Goal: Information Seeking & Learning: Find specific fact

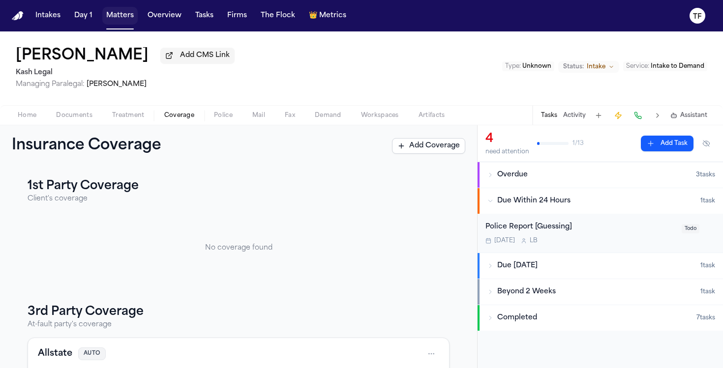
click at [107, 13] on button "Matters" at bounding box center [119, 16] width 35 height 18
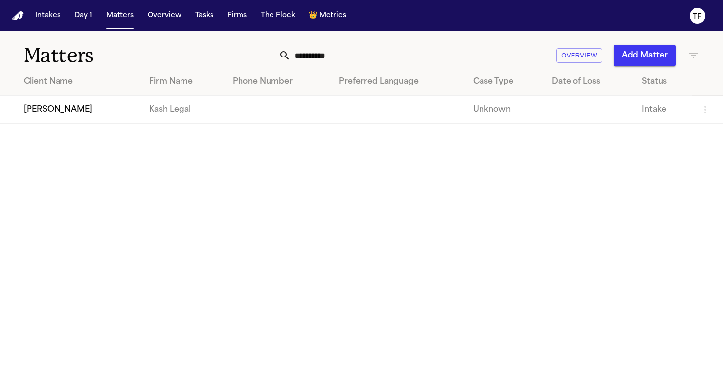
click at [372, 61] on input "**********" at bounding box center [418, 56] width 254 height 22
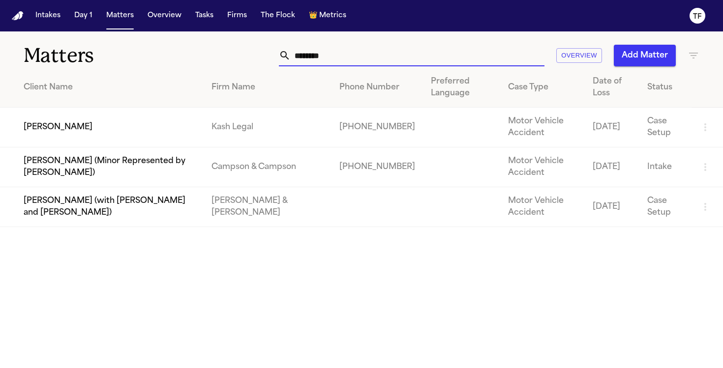
type input "*******"
click at [244, 138] on td "Kash Legal" at bounding box center [268, 128] width 128 height 40
click at [115, 123] on td "Montrice Stallworth" at bounding box center [102, 128] width 204 height 40
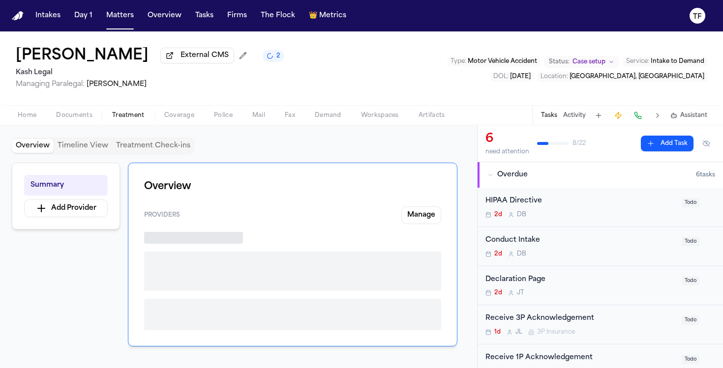
click at [129, 117] on span "Treatment" at bounding box center [128, 116] width 32 height 8
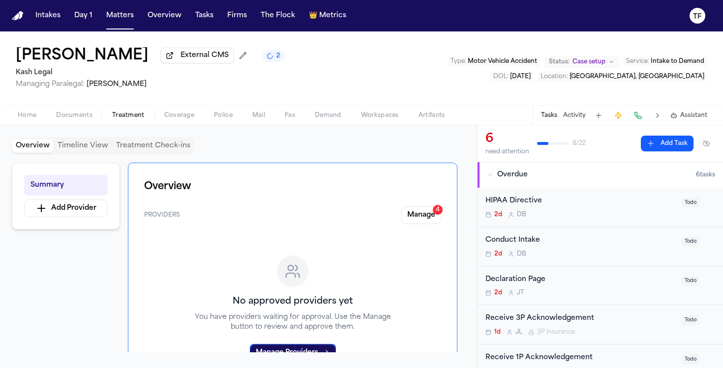
click at [572, 117] on button "Activity" at bounding box center [574, 116] width 23 height 8
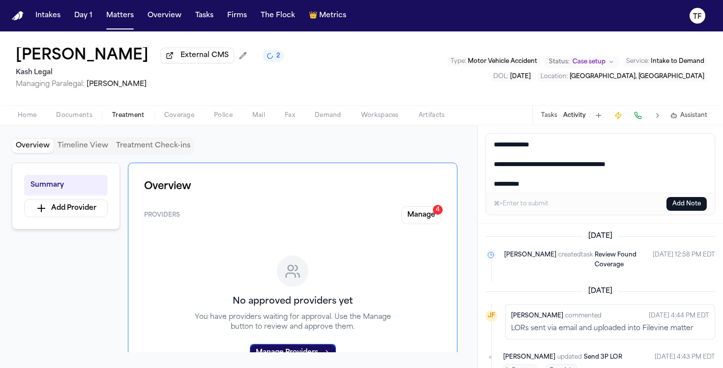
scroll to position [105, 0]
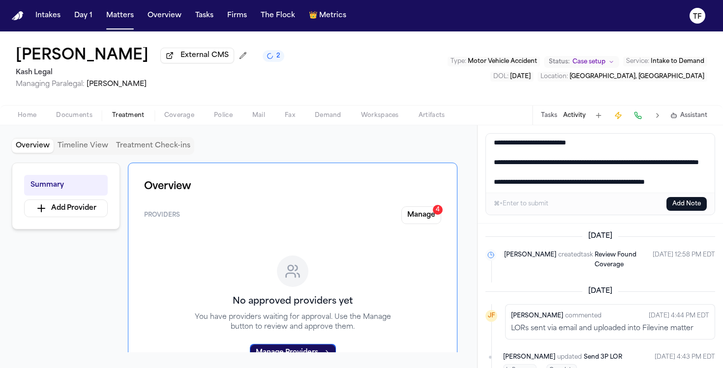
type textarea "**********"
click at [678, 206] on button "Add Note" at bounding box center [686, 204] width 40 height 14
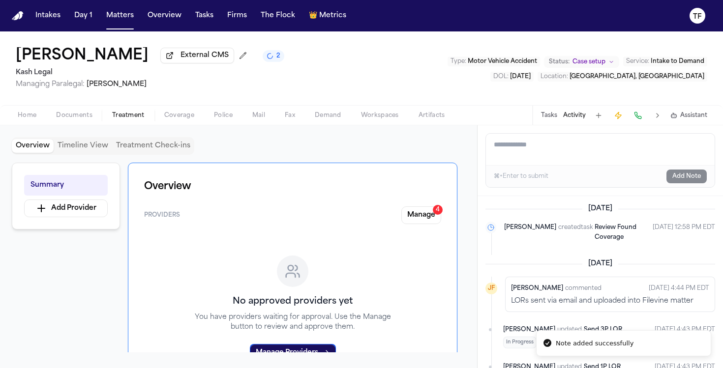
scroll to position [0, 0]
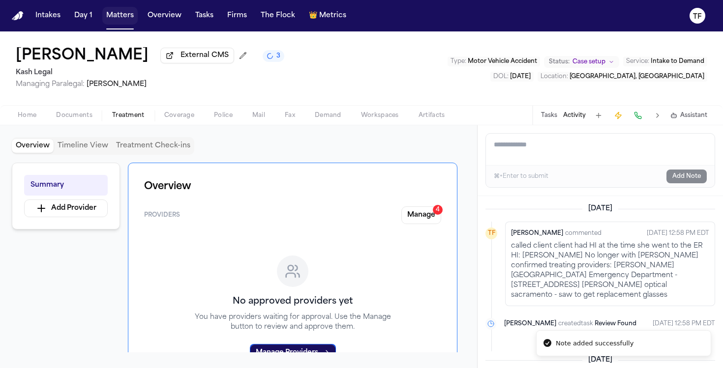
click at [129, 24] on button "Matters" at bounding box center [119, 16] width 35 height 18
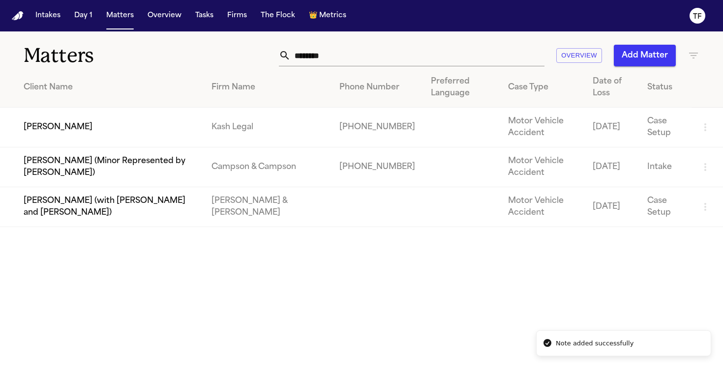
click at [370, 60] on input "*******" at bounding box center [418, 56] width 254 height 22
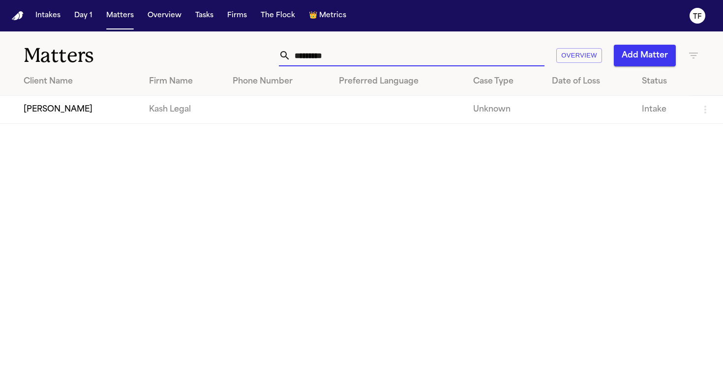
type input "*********"
click at [174, 102] on td "Kash Legal" at bounding box center [183, 110] width 84 height 28
click at [60, 110] on td "Erick Ruiz" at bounding box center [70, 110] width 141 height 28
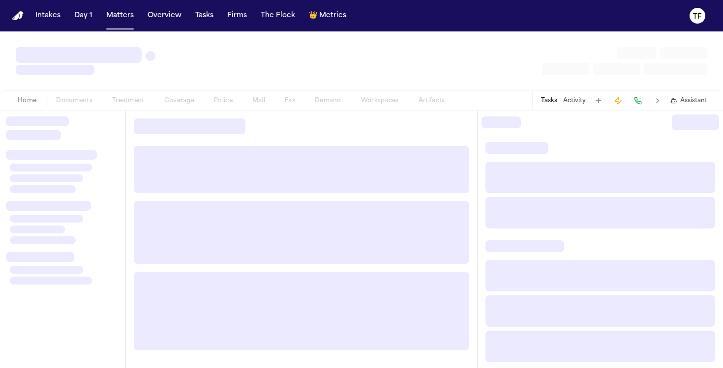
click at [60, 110] on div "Home Documents Treatment Coverage Police Mail Fax Demand Workspaces Artifacts T…" at bounding box center [361, 100] width 723 height 20
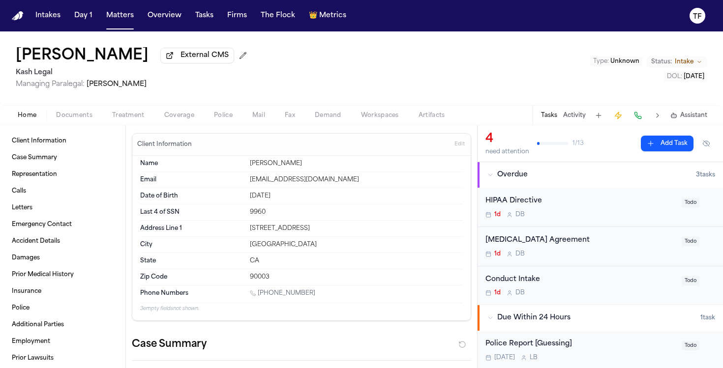
click at [187, 115] on span "Coverage" at bounding box center [179, 116] width 30 height 8
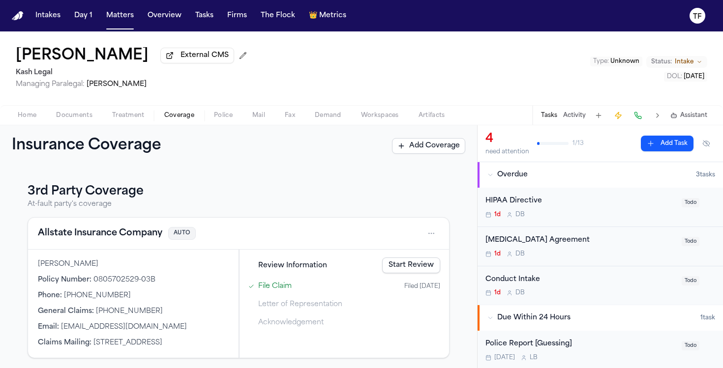
scroll to position [171, 0]
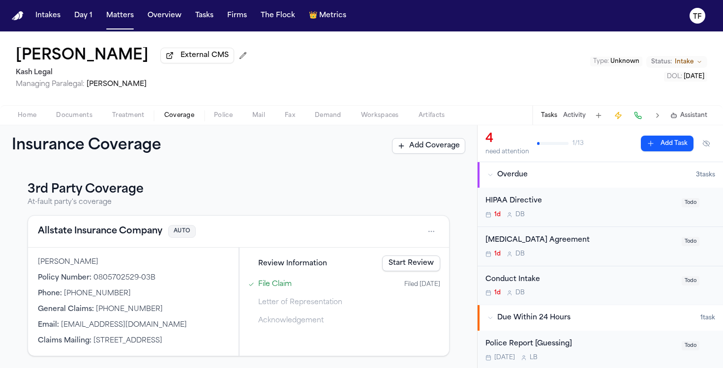
click at [232, 264] on div "Rachel Rivera Policy Number : 0805702529-03B Phone : (800) 255-7828 General Cla…" at bounding box center [133, 302] width 210 height 108
click at [182, 268] on div "Rachel Rivera Policy Number : 0805702529-03B Phone : (800) 255-7828 General Cla…" at bounding box center [133, 302] width 210 height 108
click at [425, 235] on html "Intakes Day 1 Matters Overview Tasks Firms The Flock 👑 Metrics TF Erick Ruiz Ex…" at bounding box center [361, 184] width 723 height 368
click at [384, 263] on div "View coverage details" at bounding box center [392, 257] width 74 height 26
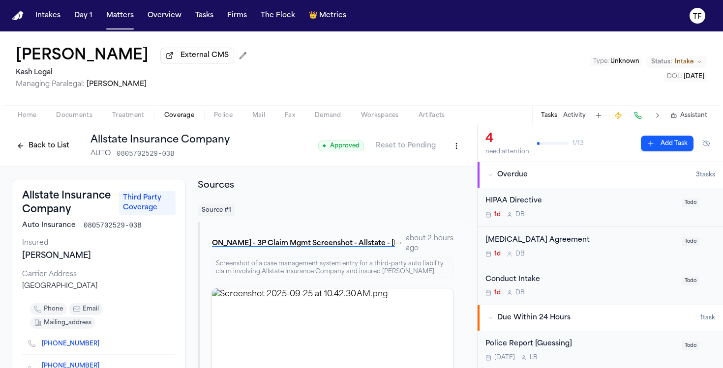
click at [30, 149] on button "Back to List" at bounding box center [43, 146] width 62 height 16
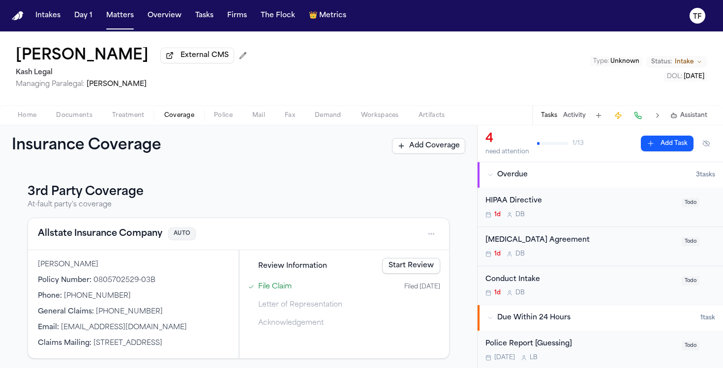
scroll to position [171, 0]
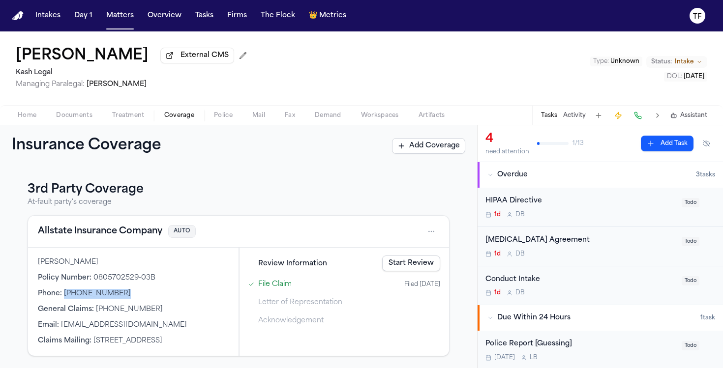
drag, startPoint x: 122, startPoint y: 294, endPoint x: 63, endPoint y: 295, distance: 59.0
click at [63, 295] on div "Phone : (800) 255-7828" at bounding box center [133, 294] width 191 height 10
copy span "(800) 255-7828"
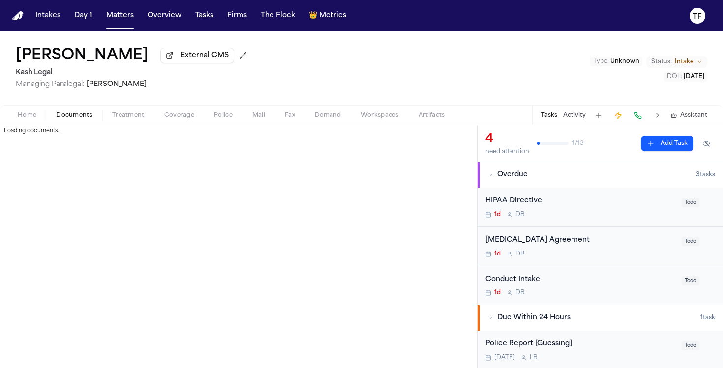
click at [81, 119] on span "Documents" at bounding box center [74, 116] width 36 height 8
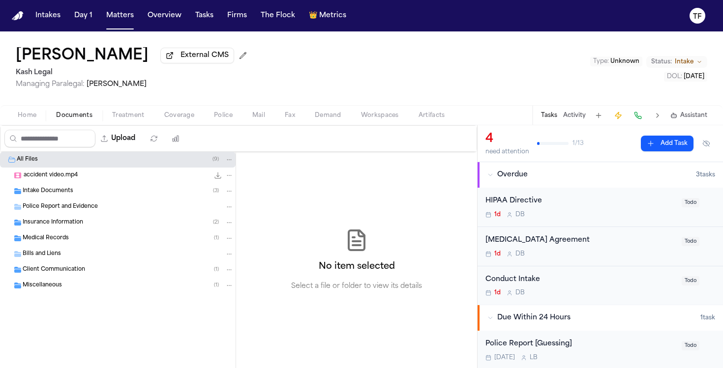
click at [51, 194] on span "Intake Documents" at bounding box center [48, 191] width 51 height 8
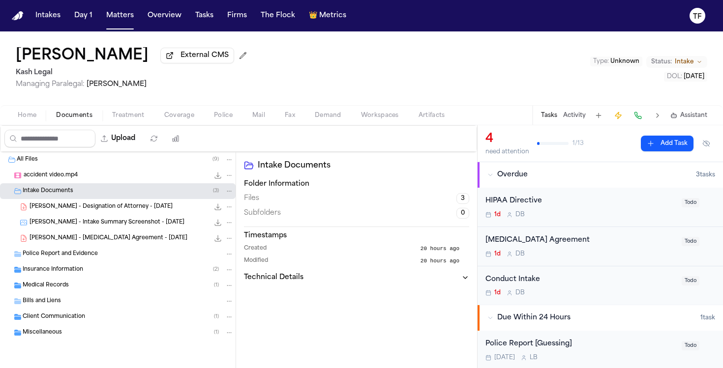
click at [68, 225] on span "E. Ruiz - Intake Summary Screenshot - 9.13.25" at bounding box center [106, 223] width 155 height 8
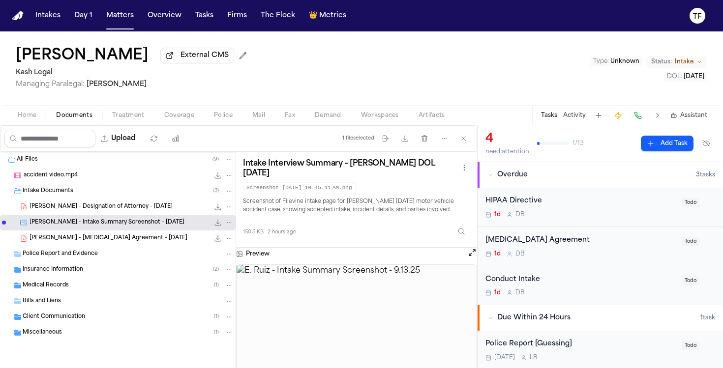
click at [60, 320] on span "Client Communication" at bounding box center [54, 317] width 62 height 8
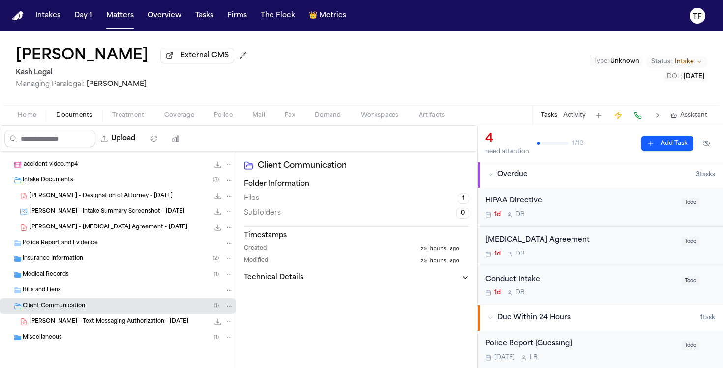
click at [60, 338] on span "Miscellaneous" at bounding box center [42, 338] width 39 height 8
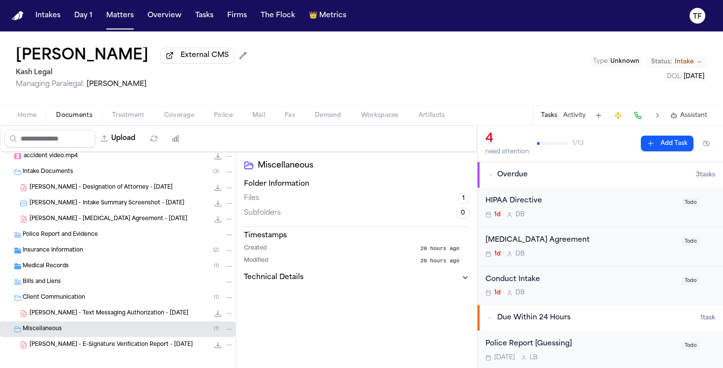
scroll to position [29, 0]
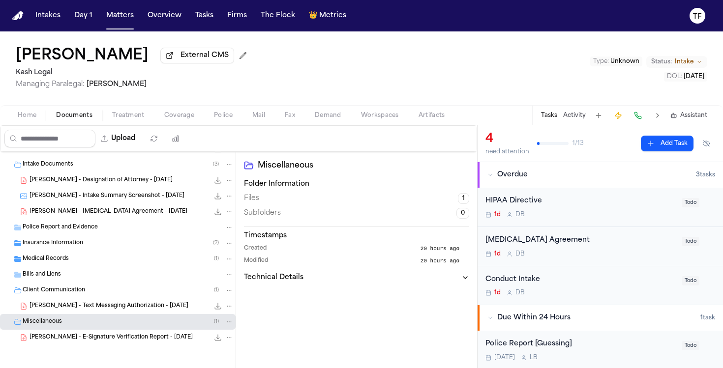
click at [58, 242] on span "Insurance Information" at bounding box center [53, 243] width 60 height 8
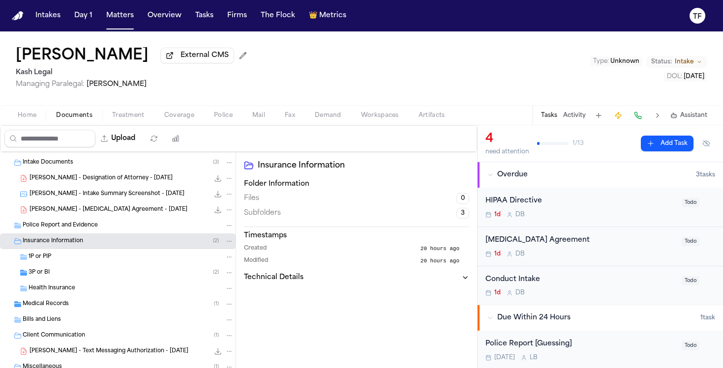
click at [50, 277] on div "3P or BI ( 2 )" at bounding box center [131, 272] width 205 height 9
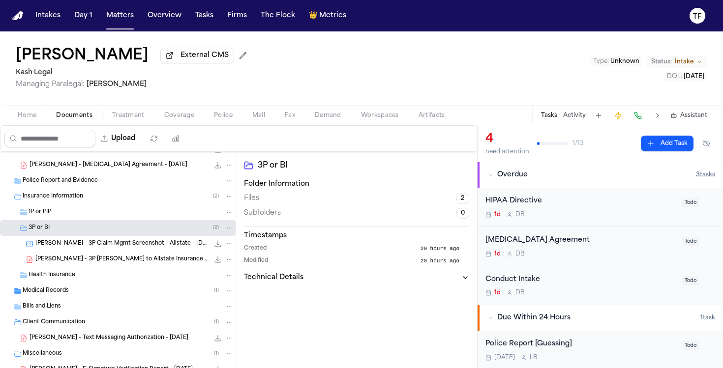
scroll to position [82, 0]
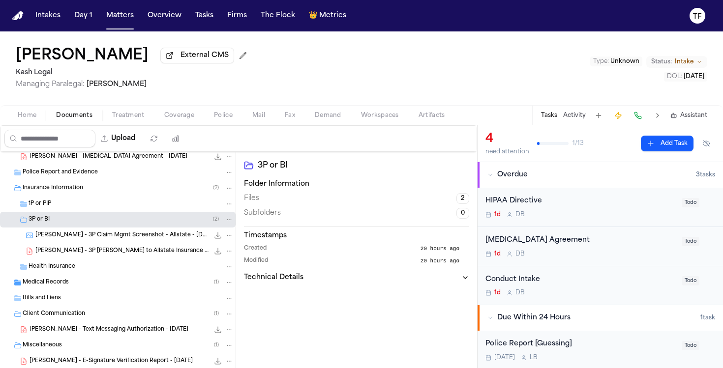
click at [47, 291] on div "Medical Records ( 1 )" at bounding box center [118, 283] width 236 height 16
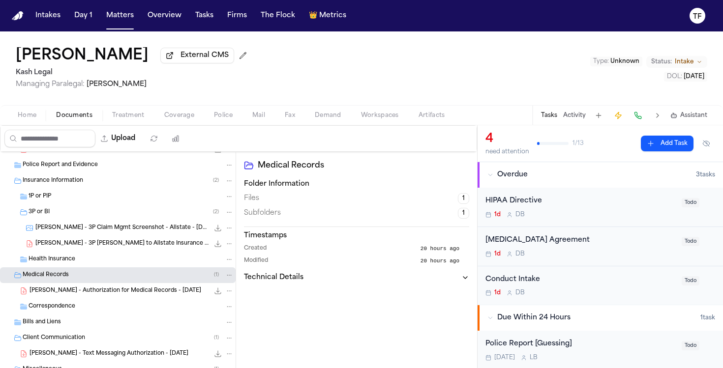
scroll to position [92, 0]
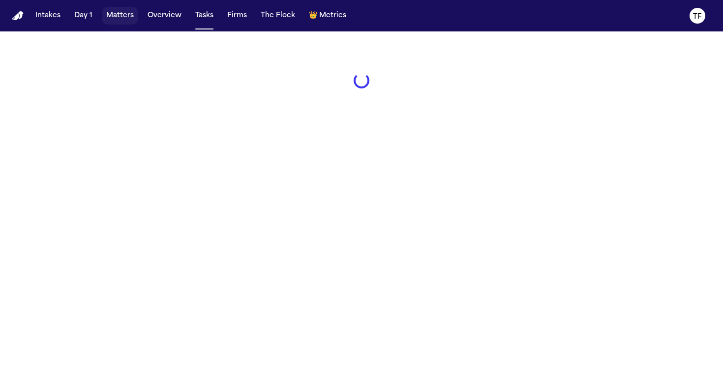
click at [119, 16] on button "Matters" at bounding box center [119, 16] width 35 height 18
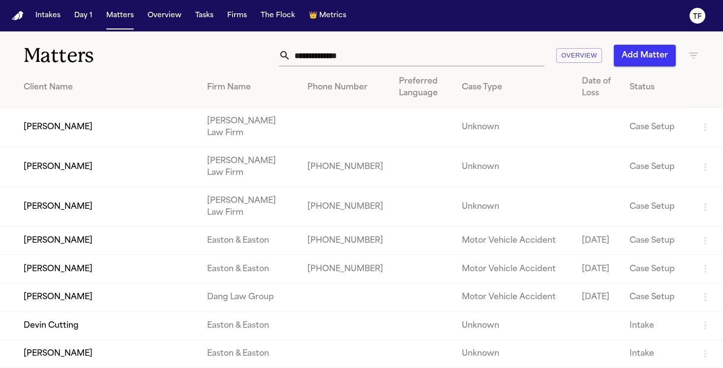
click at [315, 57] on input "text" at bounding box center [418, 56] width 254 height 22
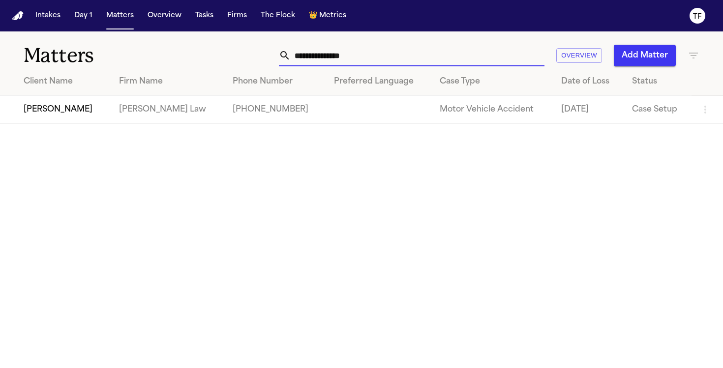
type input "**********"
click at [111, 119] on td "Danielle Wilson" at bounding box center [55, 110] width 111 height 28
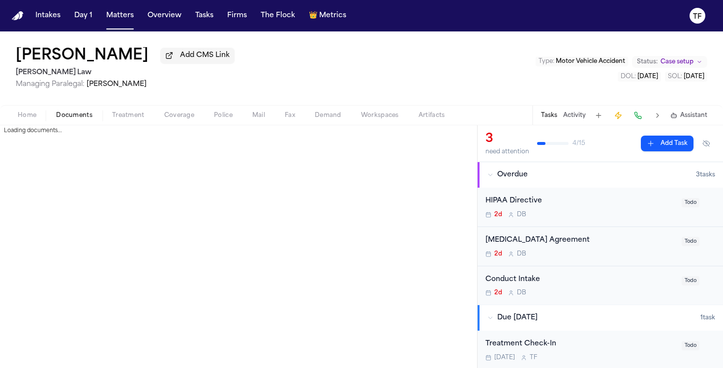
click at [70, 116] on span "Documents" at bounding box center [74, 116] width 36 height 8
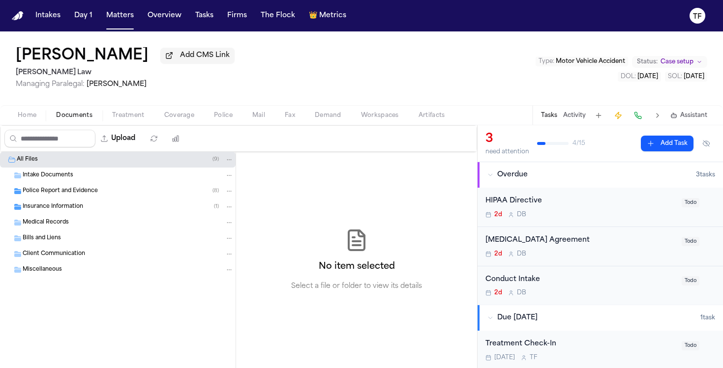
click at [39, 209] on span "Insurance Information" at bounding box center [53, 207] width 60 height 8
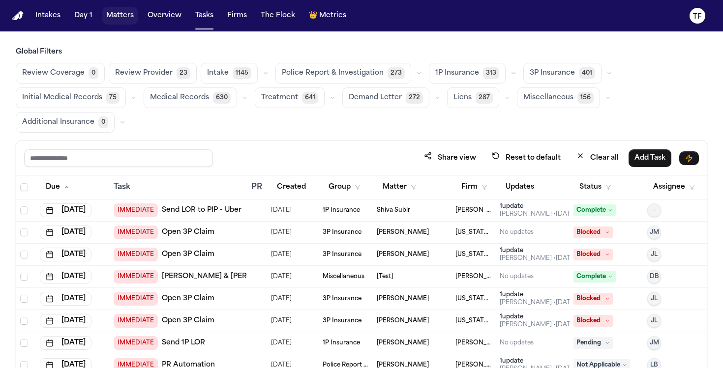
click at [128, 19] on button "Matters" at bounding box center [119, 16] width 35 height 18
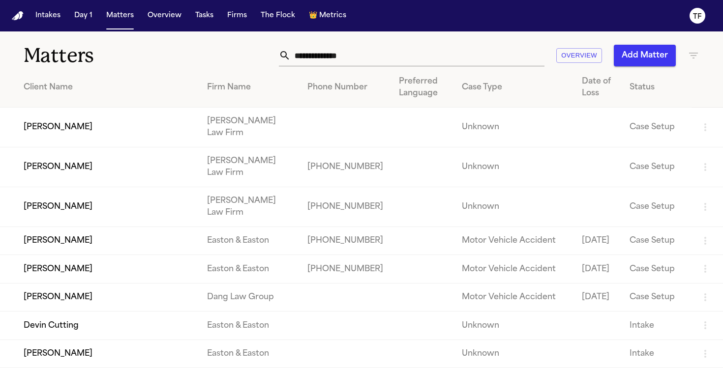
click at [305, 48] on input "text" at bounding box center [418, 56] width 254 height 22
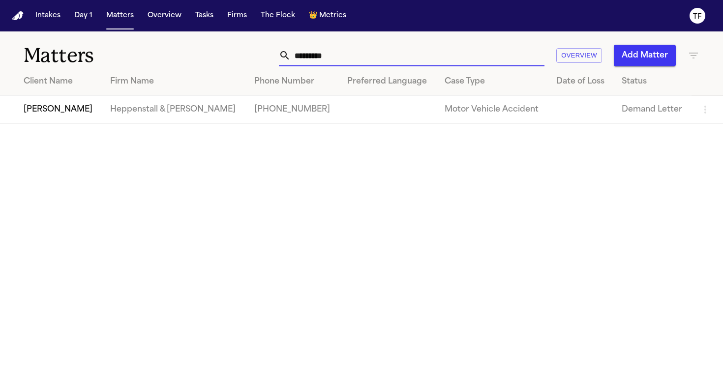
type input "*********"
click at [191, 103] on td "Heppenstall & Schultz" at bounding box center [174, 110] width 144 height 28
click at [35, 121] on td "Morgan Serra" at bounding box center [51, 110] width 102 height 28
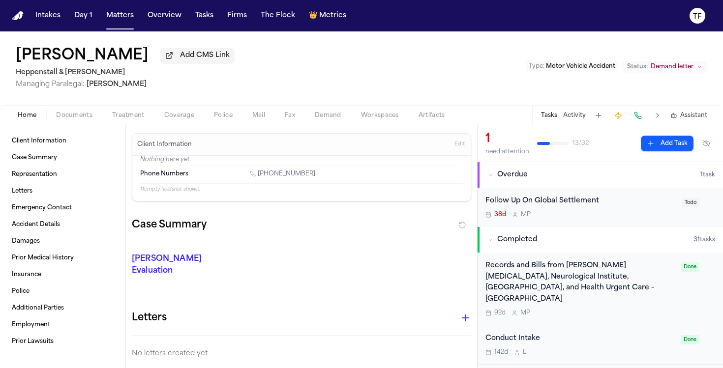
click at [123, 121] on span "button" at bounding box center [128, 120] width 44 height 1
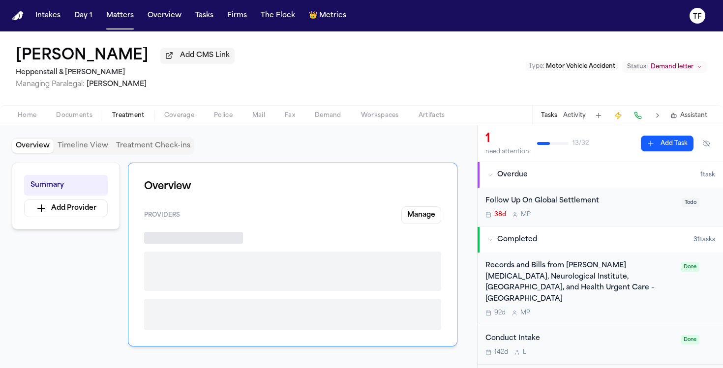
click at [168, 114] on span "Coverage" at bounding box center [179, 116] width 30 height 8
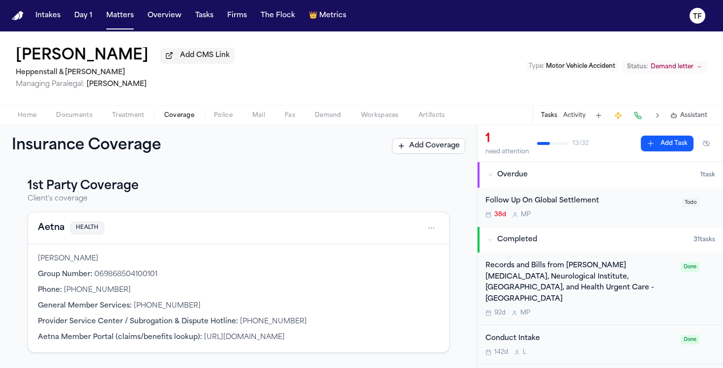
scroll to position [134, 0]
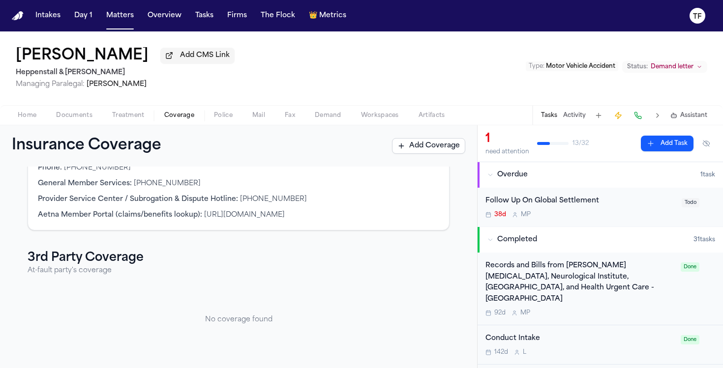
click at [23, 124] on div "Home Documents Treatment Coverage Police Mail Fax Demand Workspaces Artifacts T…" at bounding box center [361, 115] width 723 height 20
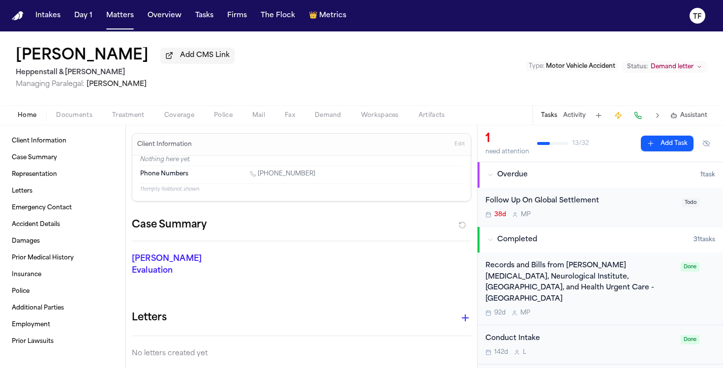
click at [24, 121] on span "button" at bounding box center [27, 120] width 30 height 1
